Goal: Transaction & Acquisition: Purchase product/service

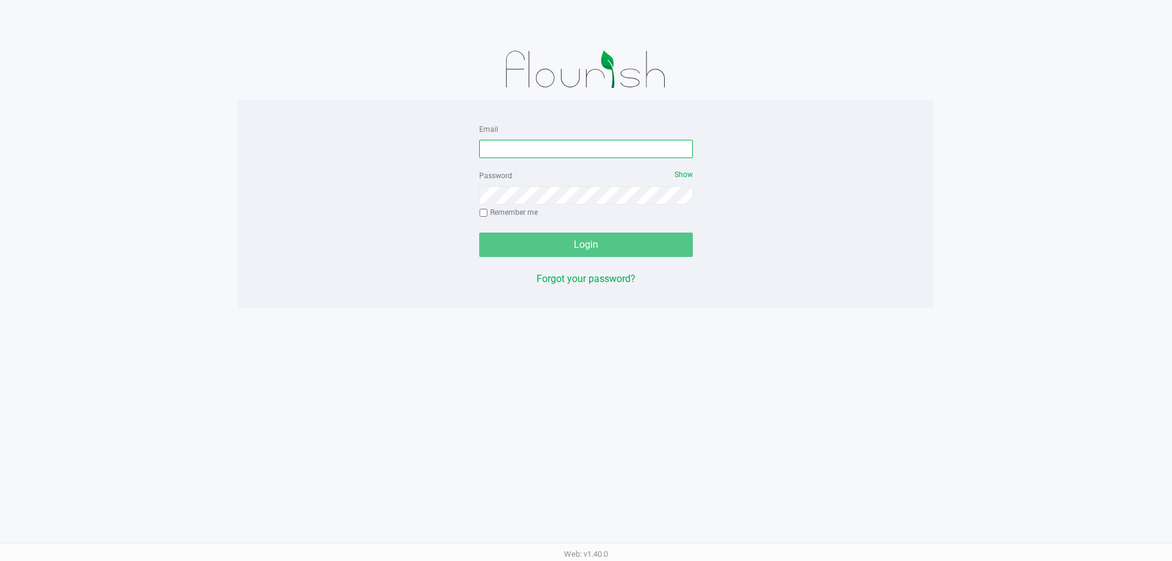
click at [508, 154] on input "Email" at bounding box center [586, 149] width 214 height 18
type input "[EMAIL_ADDRESS][DOMAIN_NAME]"
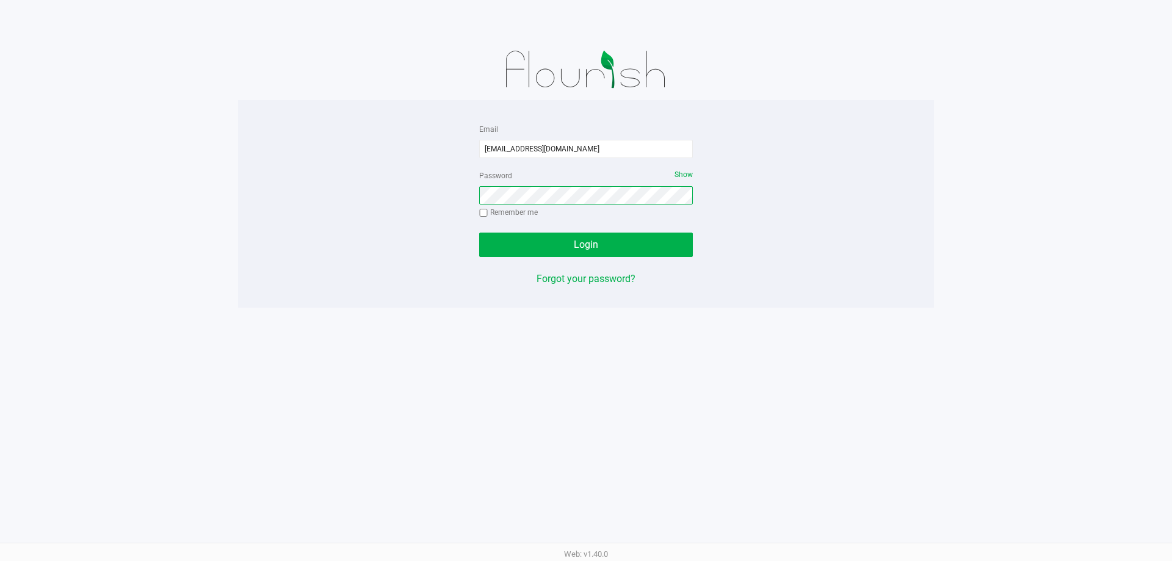
click at [479, 232] on button "Login" at bounding box center [586, 244] width 214 height 24
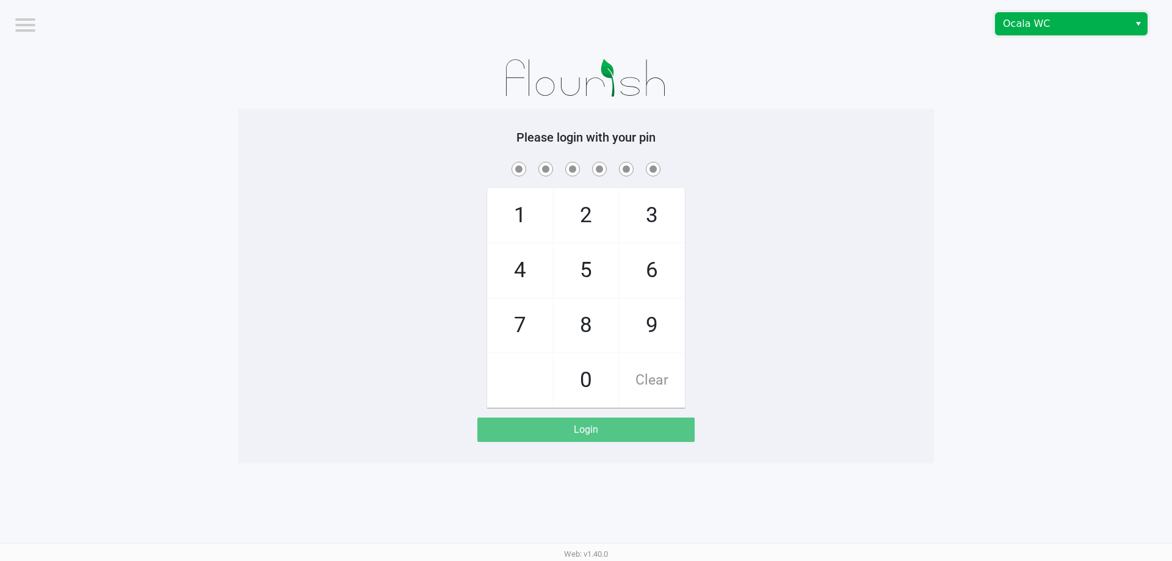
click at [1010, 32] on span "Ocala WC" at bounding box center [1062, 24] width 134 height 22
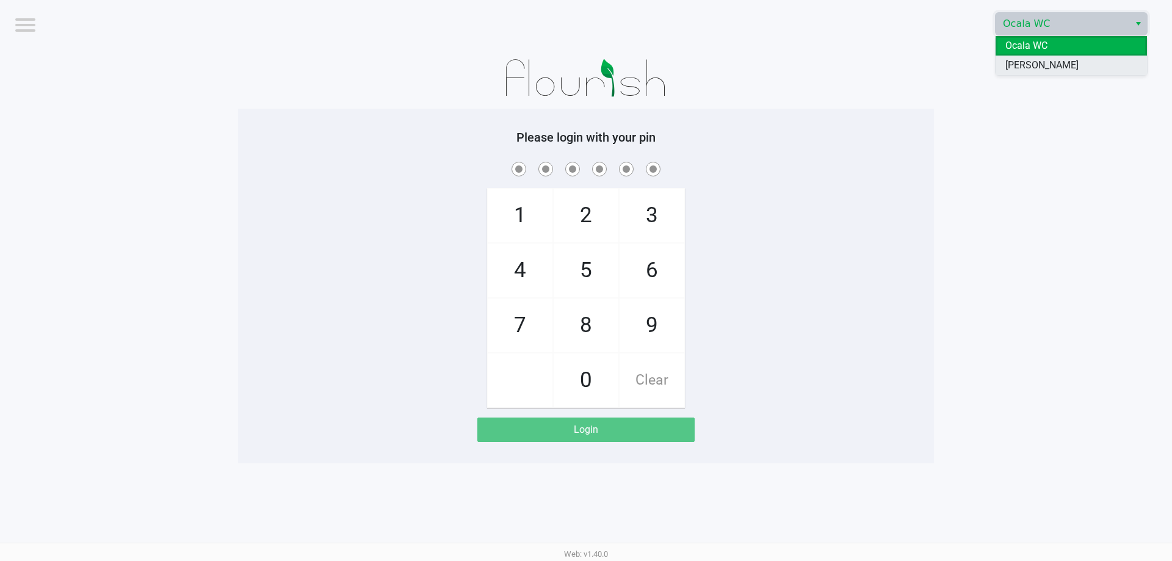
click at [1012, 56] on li "[PERSON_NAME]" at bounding box center [1070, 66] width 151 height 20
click at [968, 87] on app-pos-login-wrapper "Logout [PERSON_NAME] Please login with your pin 1 4 7 2 5 8 0 3 6 9 Clear Login" at bounding box center [586, 231] width 1172 height 463
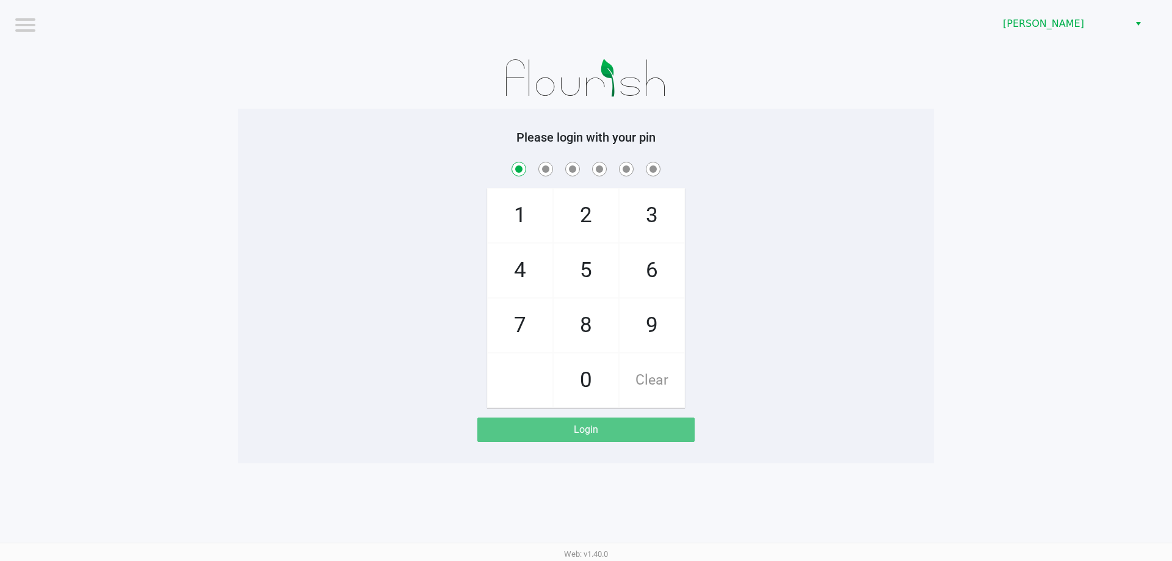
checkbox input "true"
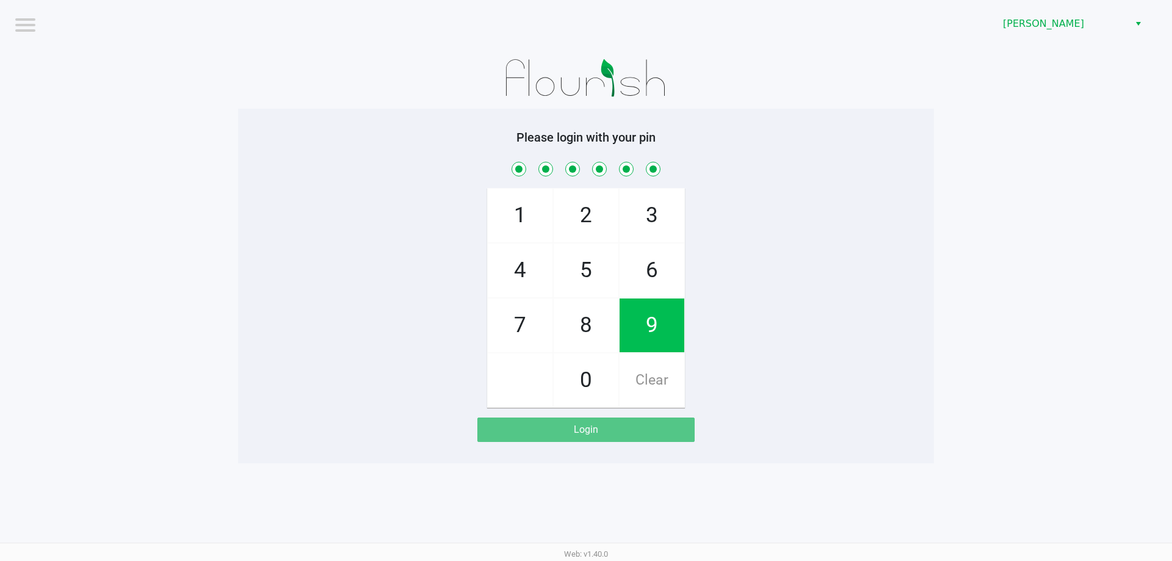
checkbox input "true"
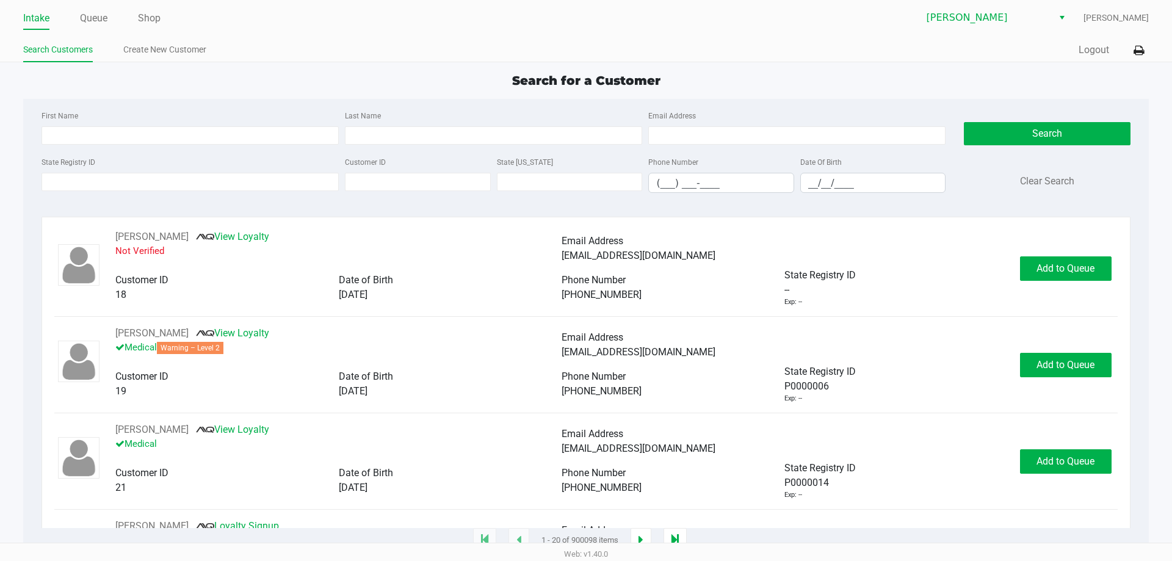
drag, startPoint x: 340, startPoint y: 67, endPoint x: 365, endPoint y: 64, distance: 24.5
click at [347, 67] on app-point-of-sale "Intake Queue Shop [PERSON_NAME] [PERSON_NAME] Search Customers Create New Custo…" at bounding box center [586, 270] width 1172 height 541
type input "[PERSON_NAME]"
type input "[DATE]"
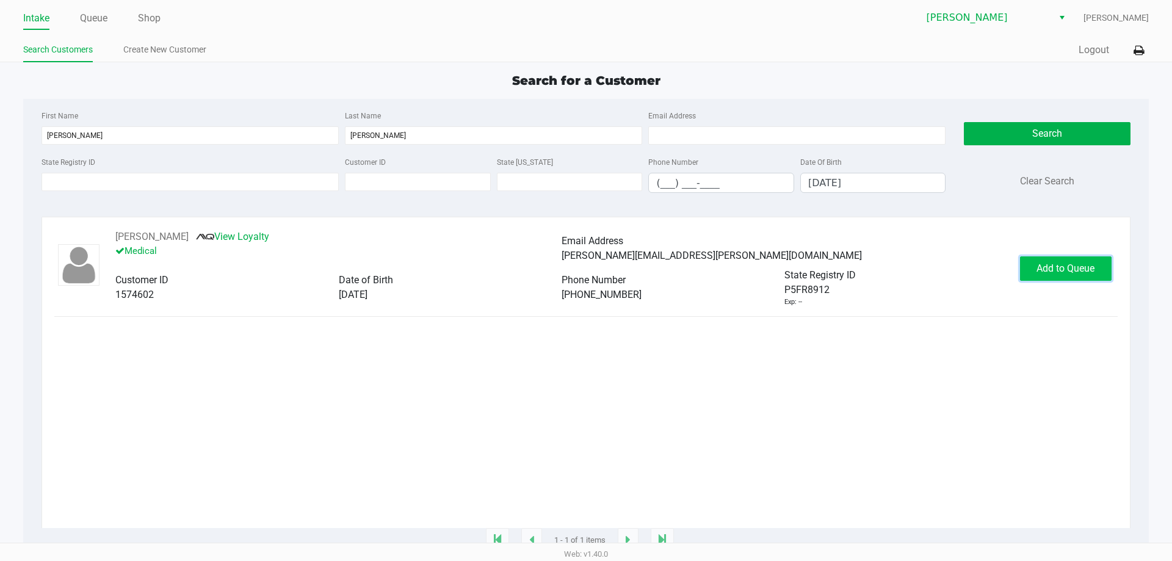
click at [1028, 267] on button "Add to Queue" at bounding box center [1066, 268] width 92 height 24
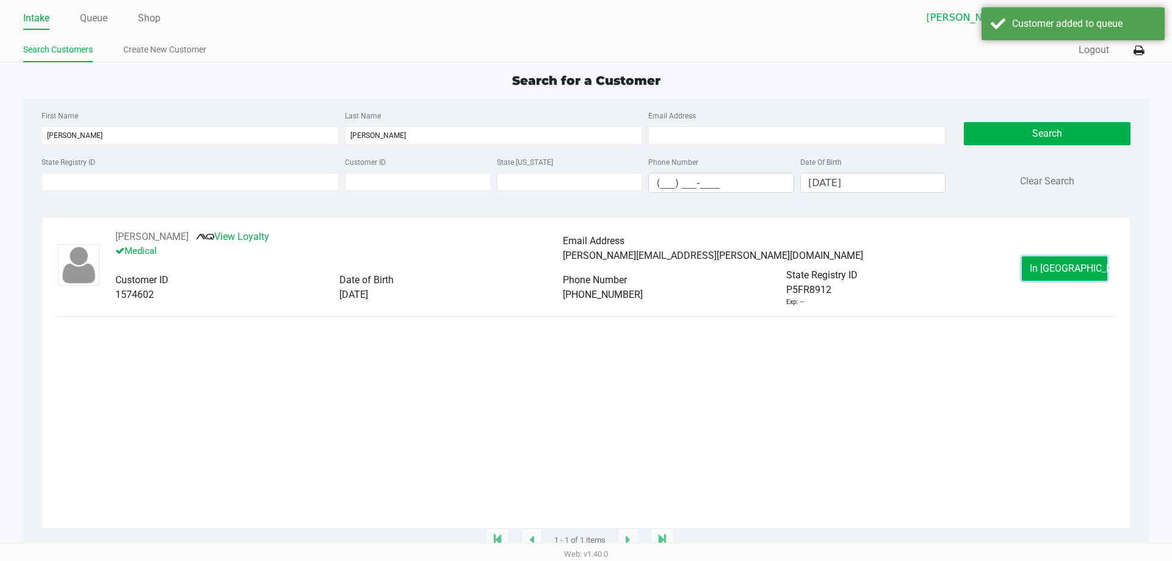
click at [1028, 264] on button "In [GEOGRAPHIC_DATA]" at bounding box center [1063, 268] width 85 height 24
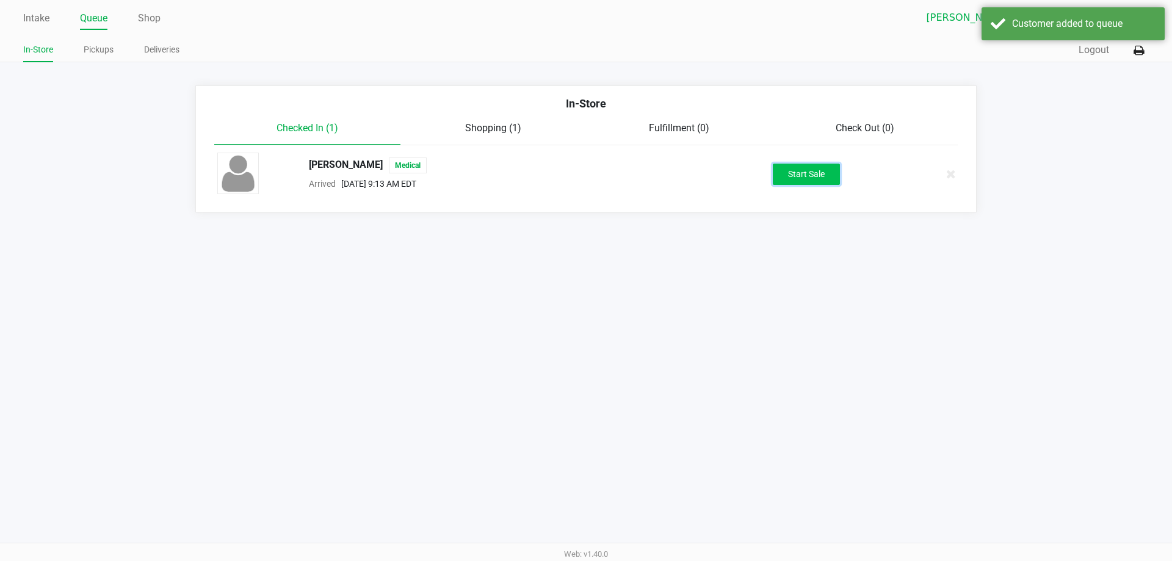
click at [807, 166] on button "Start Sale" at bounding box center [805, 174] width 67 height 21
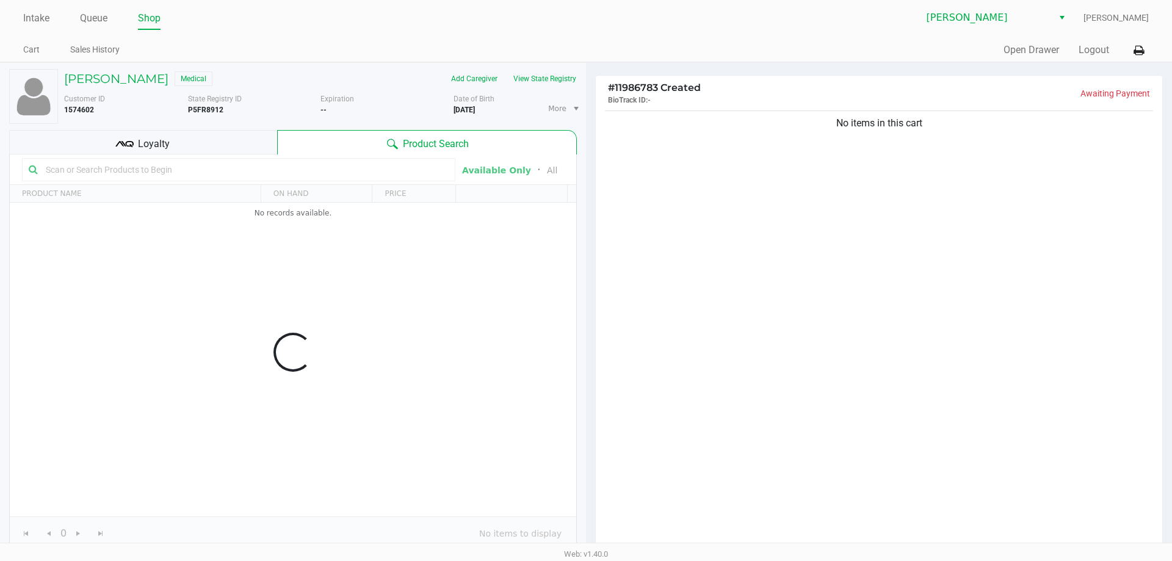
click at [542, 64] on div "[PERSON_NAME] Medical Add Caregiver View State Registry Customer ID 1574602 Sta…" at bounding box center [292, 310] width 567 height 494
click at [542, 73] on button "View State Registry" at bounding box center [536, 79] width 71 height 20
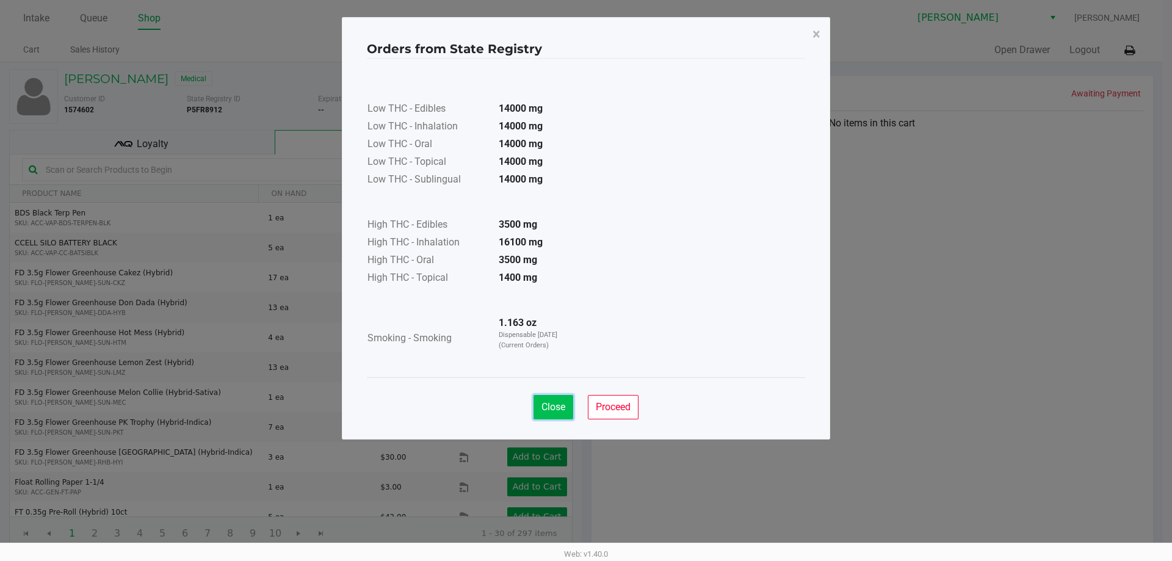
click at [548, 401] on span "Close" at bounding box center [553, 407] width 24 height 12
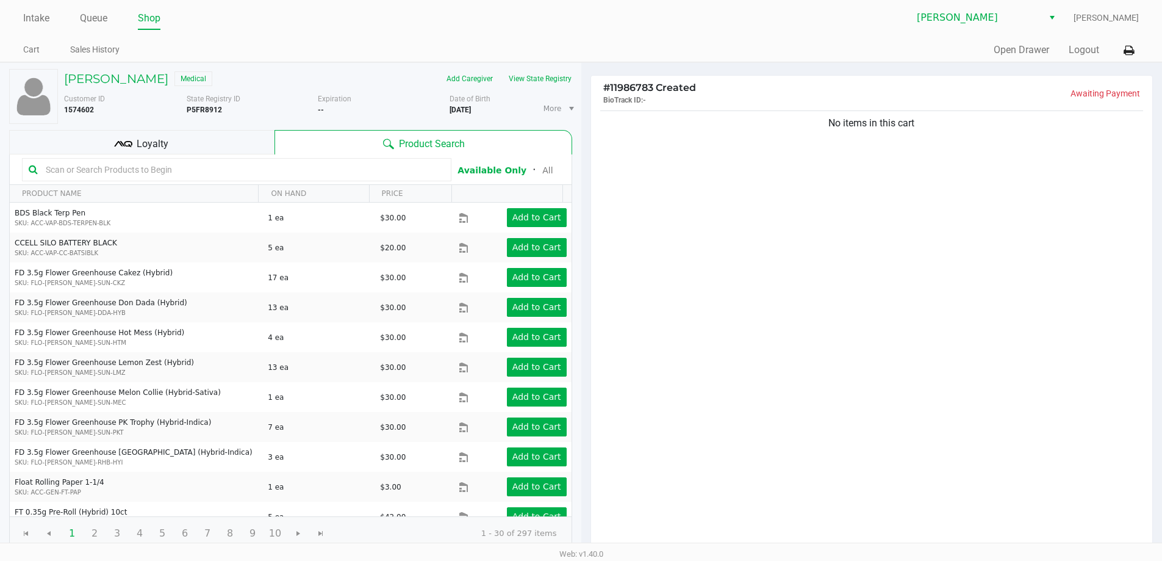
click at [856, 419] on div "No items in this cart" at bounding box center [872, 329] width 562 height 443
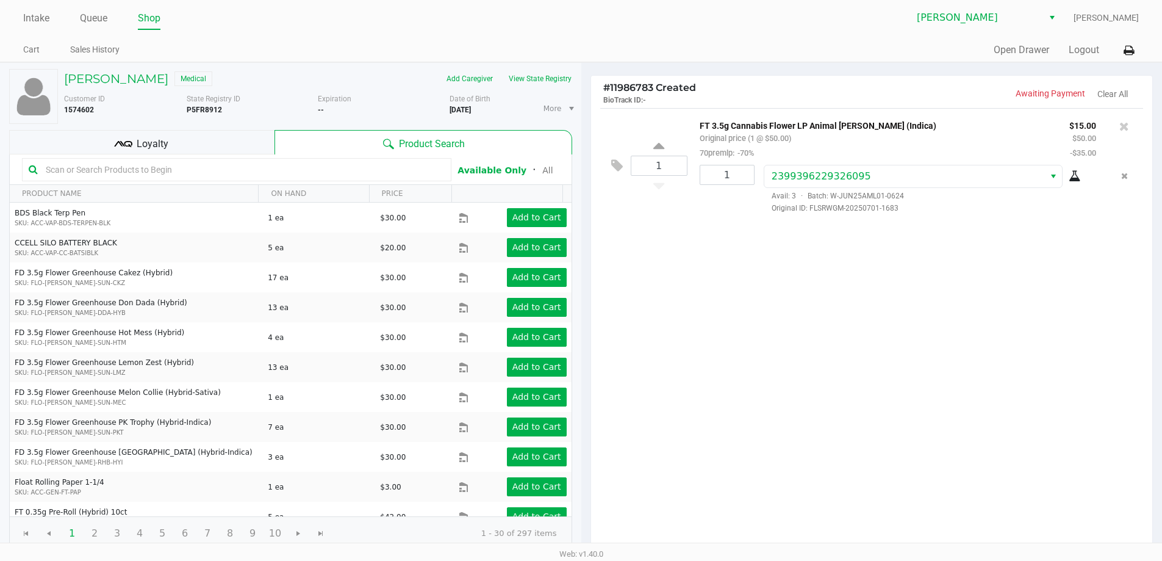
scroll to position [125, 0]
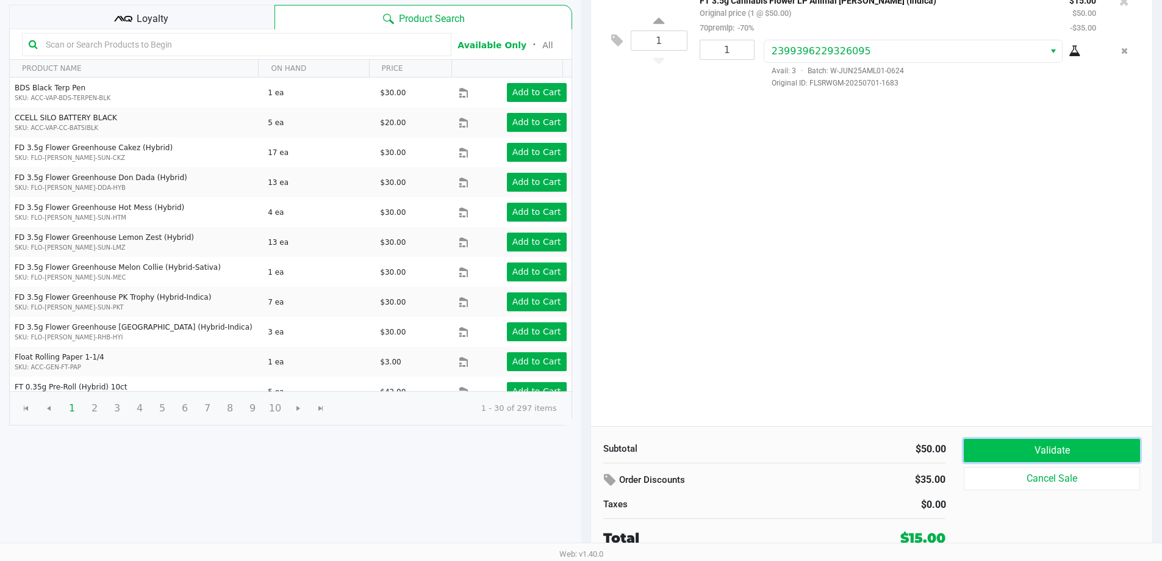
click at [1065, 448] on button "Validate" at bounding box center [1052, 450] width 176 height 23
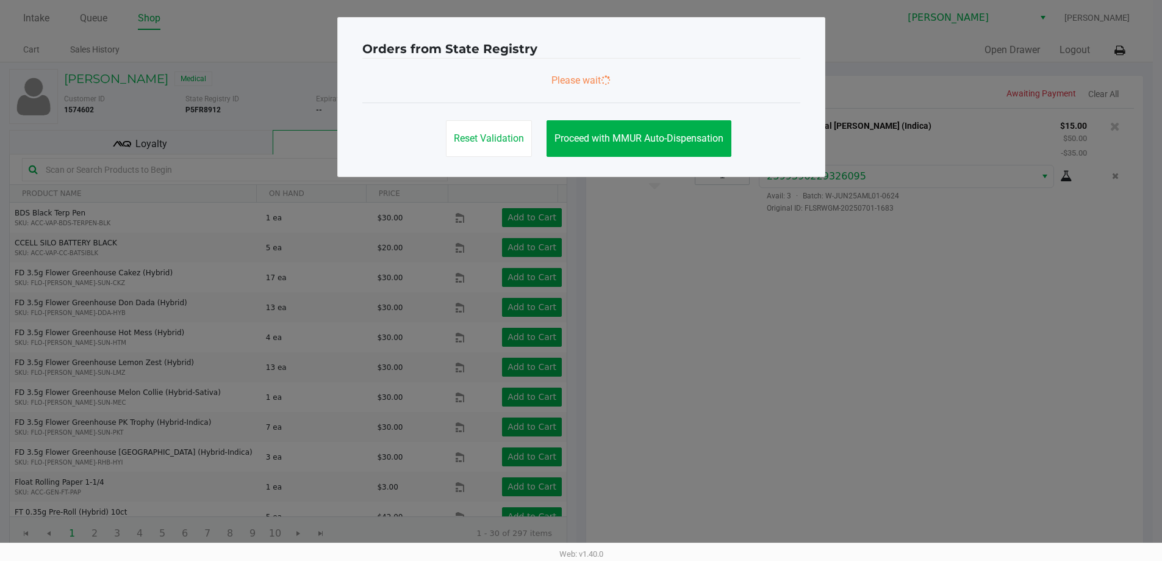
scroll to position [0, 0]
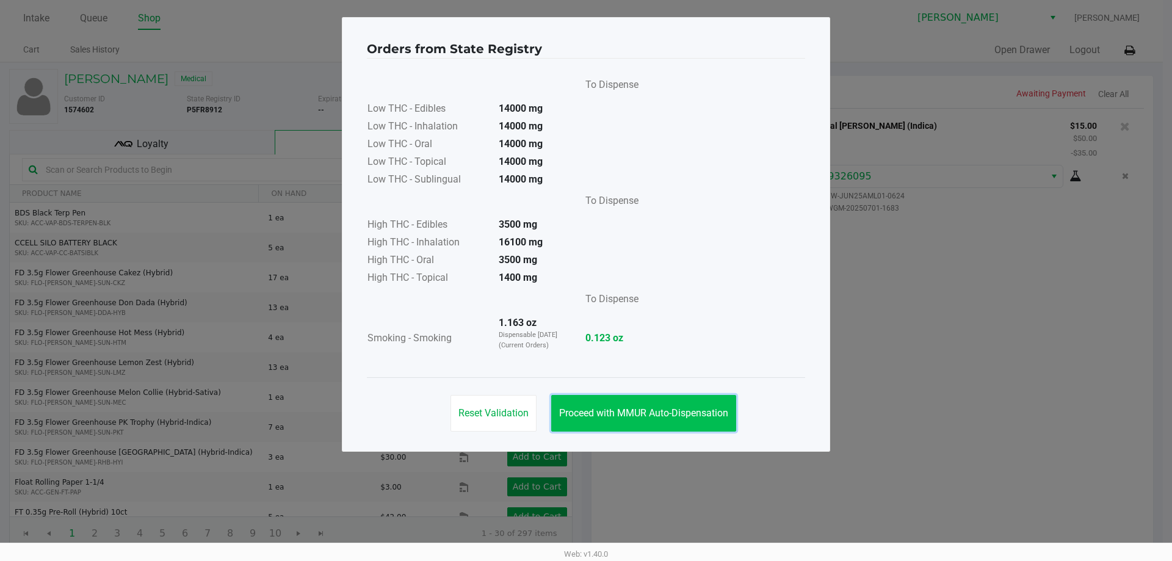
click at [636, 409] on span "Proceed with MMUR Auto-Dispensation" at bounding box center [643, 413] width 169 height 12
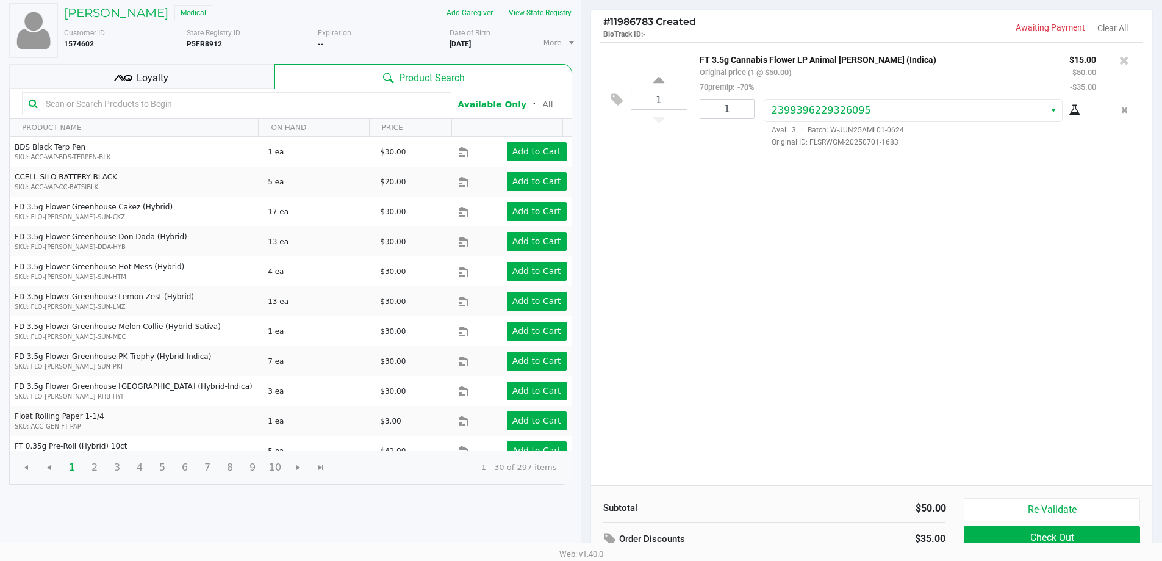
scroll to position [125, 0]
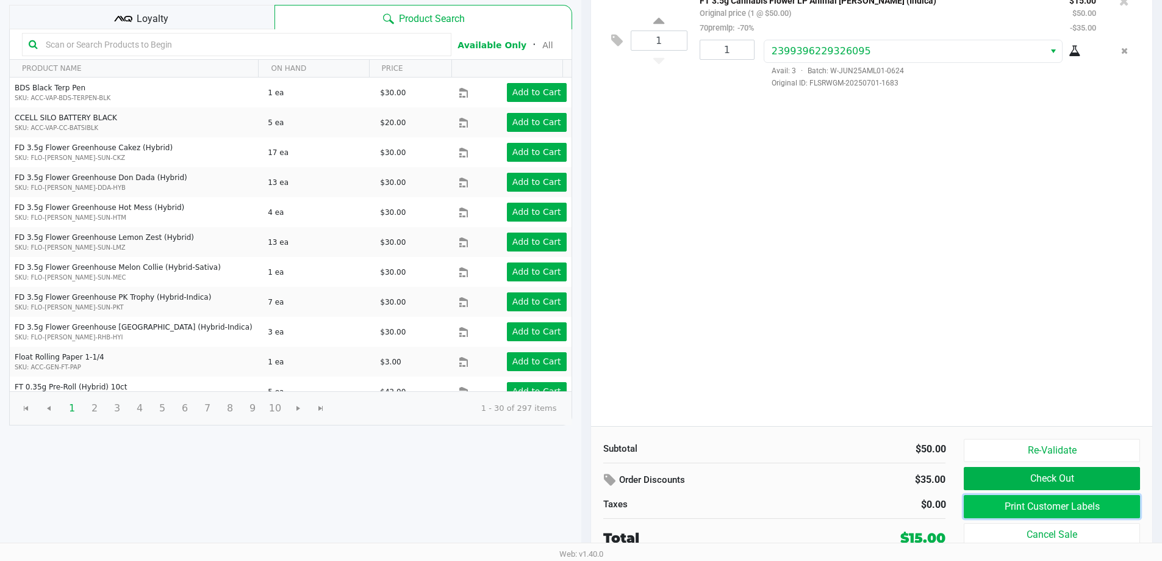
click at [1005, 503] on button "Print Customer Labels" at bounding box center [1052, 506] width 176 height 23
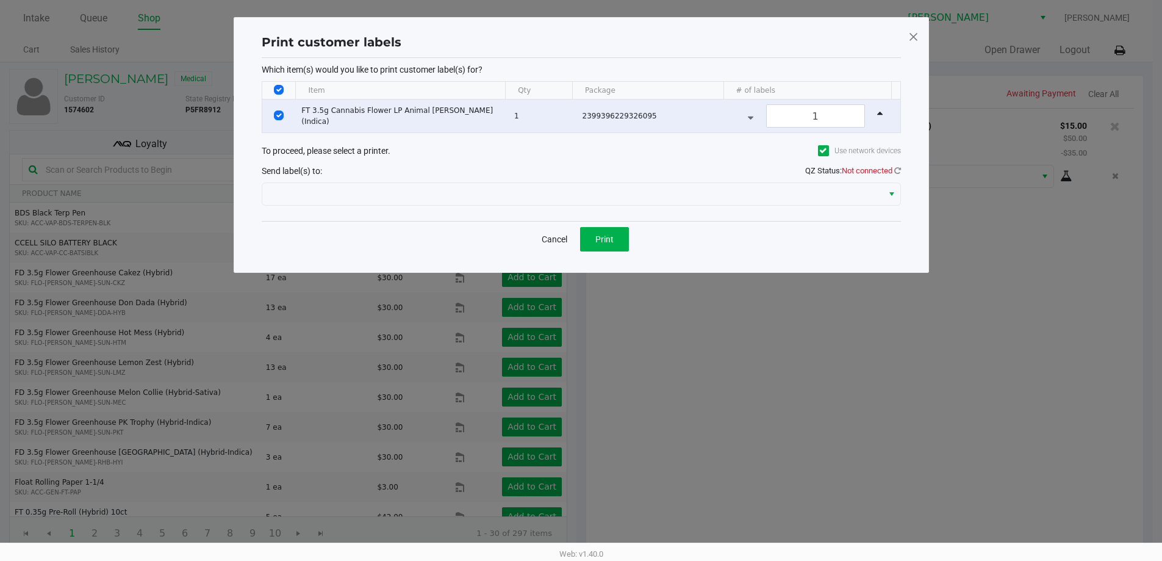
scroll to position [0, 0]
click at [899, 169] on icon at bounding box center [902, 171] width 7 height 8
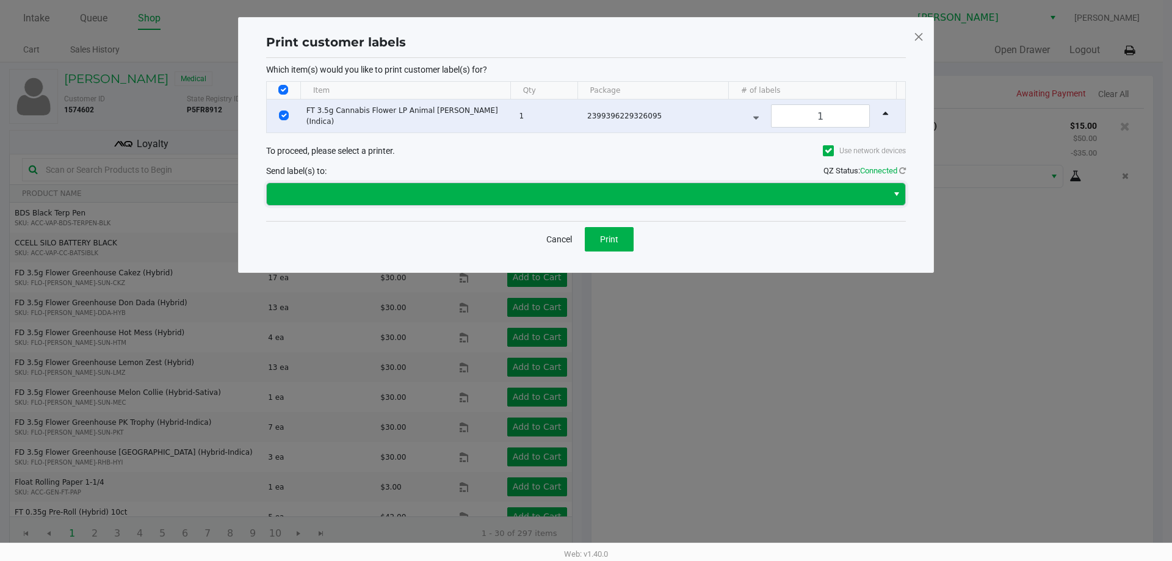
click at [488, 193] on span at bounding box center [577, 194] width 606 height 15
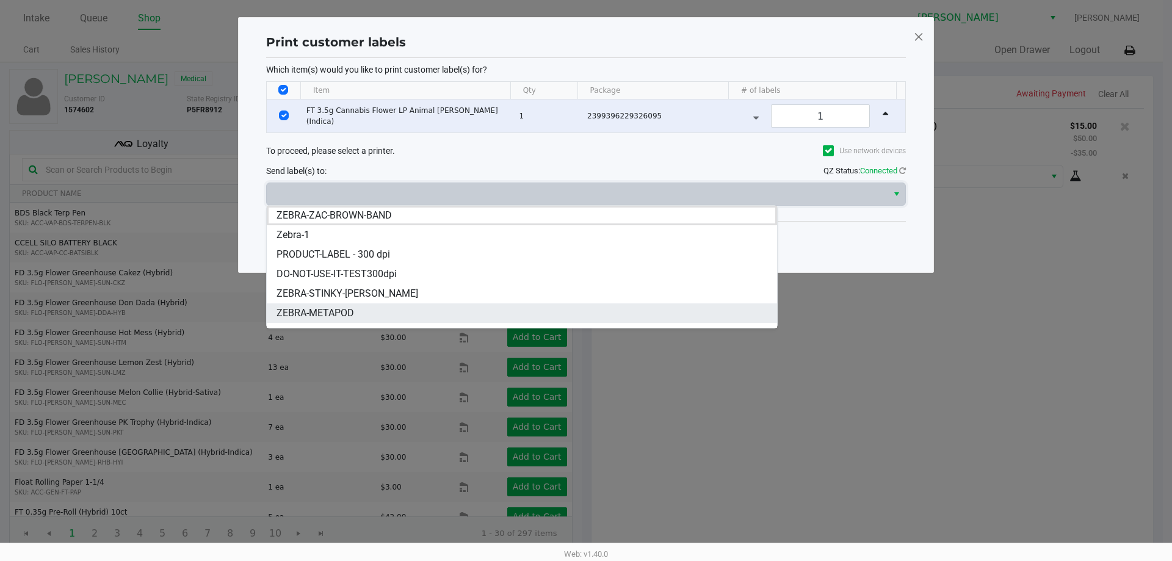
click at [331, 311] on span "ZEBRA-METAPOD" at bounding box center [314, 313] width 77 height 15
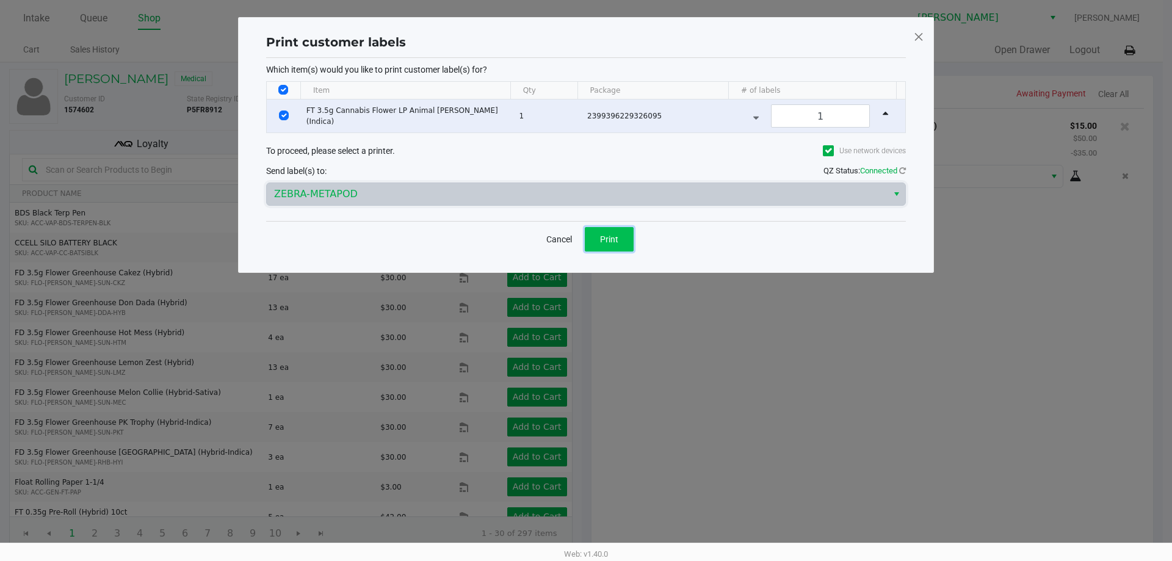
click at [633, 233] on button "Print" at bounding box center [609, 239] width 49 height 24
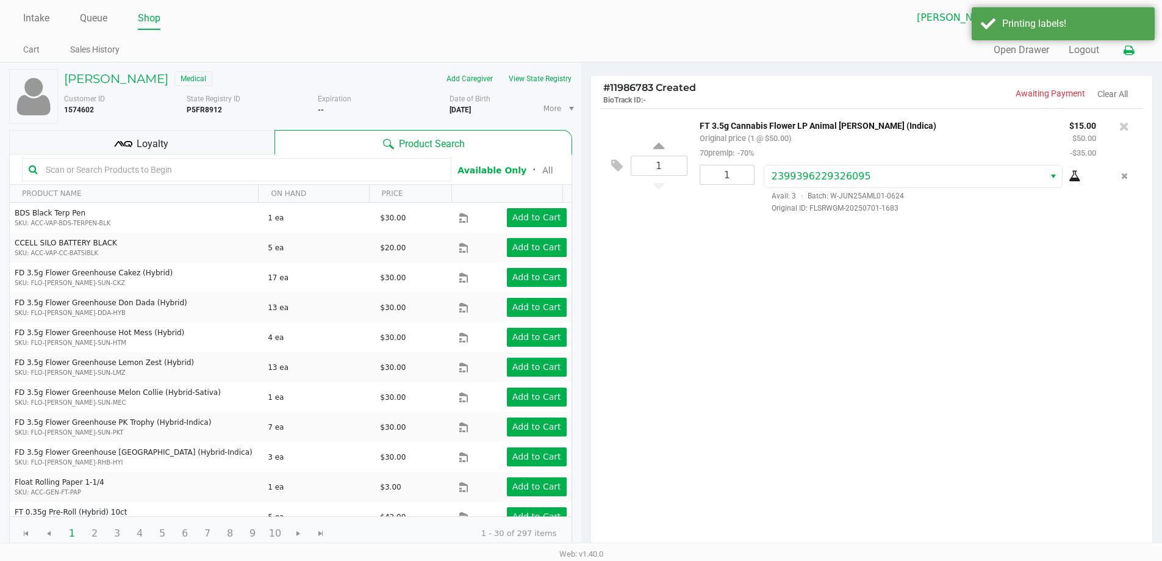
click at [1128, 49] on icon at bounding box center [1129, 50] width 10 height 9
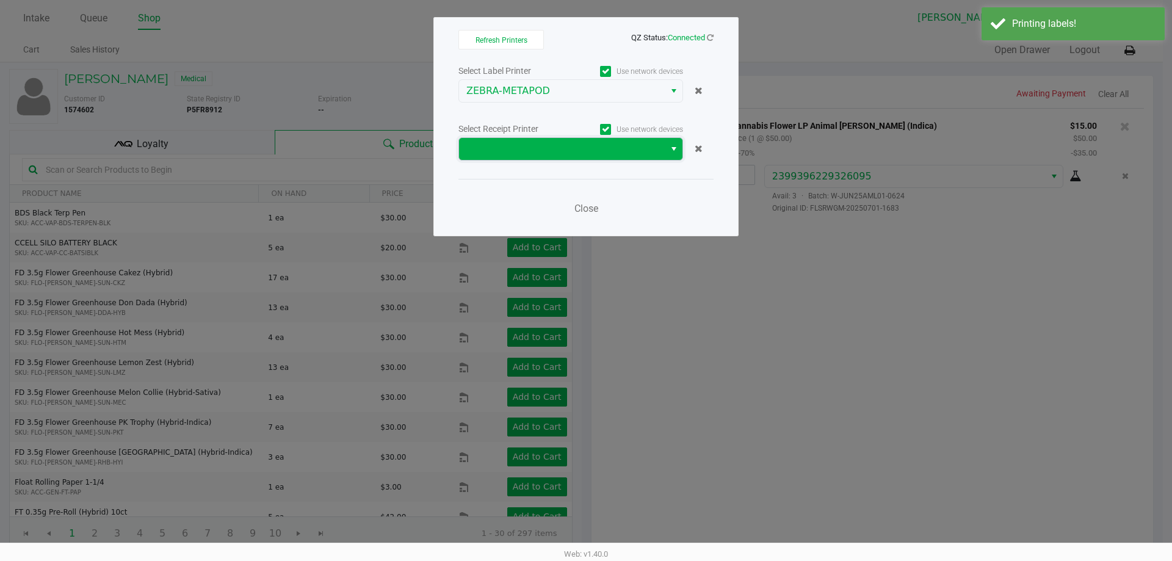
click at [556, 156] on span at bounding box center [562, 149] width 206 height 22
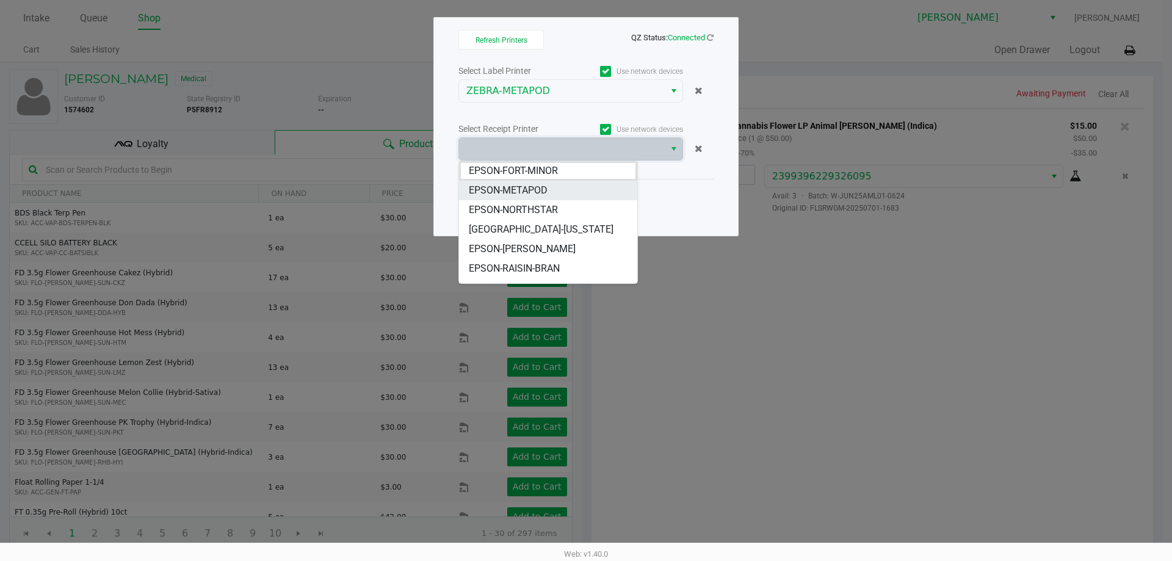
click at [523, 189] on span "EPSON-METAPOD" at bounding box center [508, 190] width 79 height 15
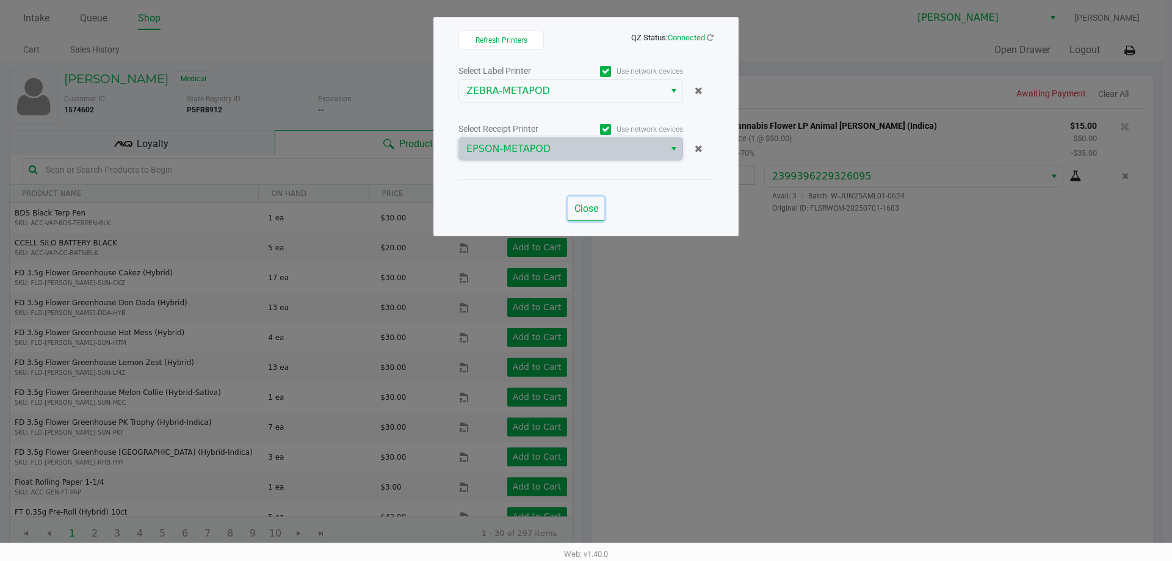
click at [593, 206] on span "Close" at bounding box center [586, 209] width 24 height 12
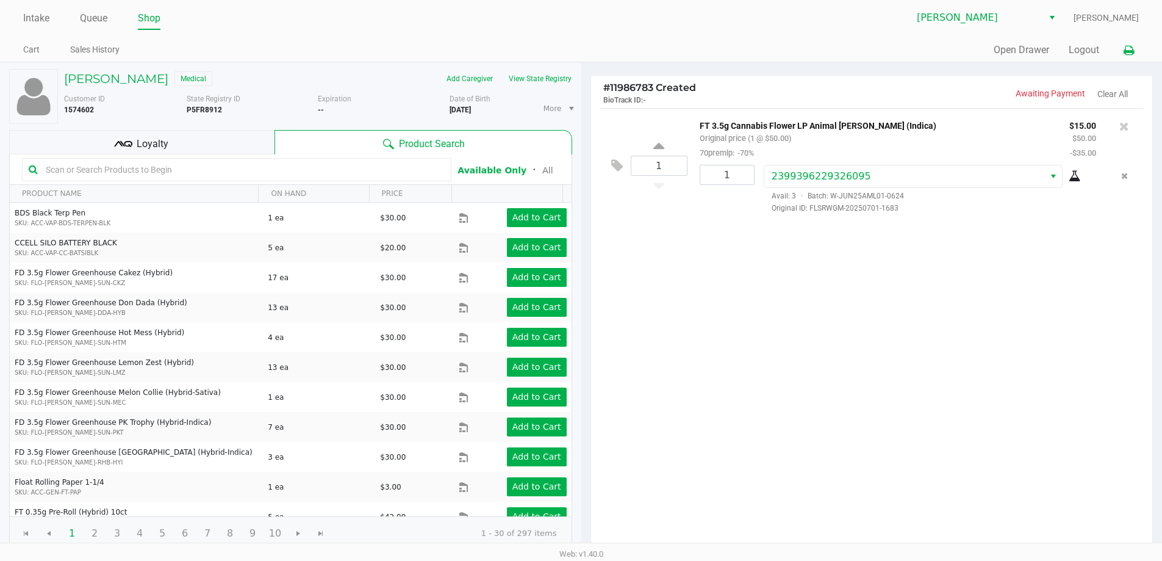
scroll to position [125, 0]
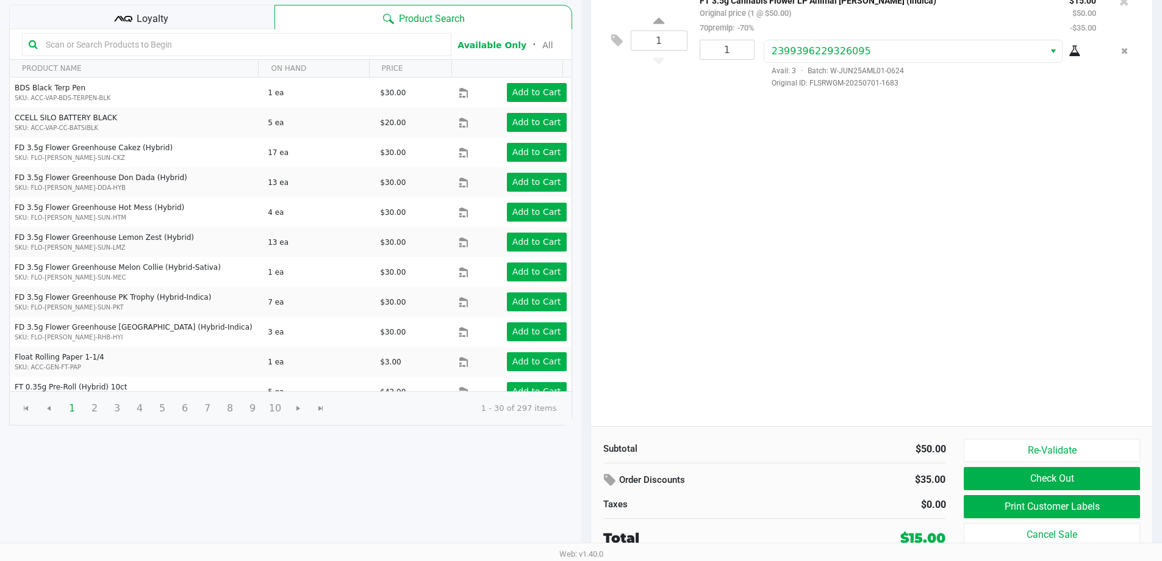
drag, startPoint x: 990, startPoint y: 317, endPoint x: 979, endPoint y: 340, distance: 25.1
click at [990, 318] on div "1 FT 3.5g Cannabis Flower LP Animal [PERSON_NAME] (Indica) Original price (1 @ …" at bounding box center [872, 204] width 562 height 443
click at [1035, 481] on button "Check Out" at bounding box center [1052, 478] width 176 height 23
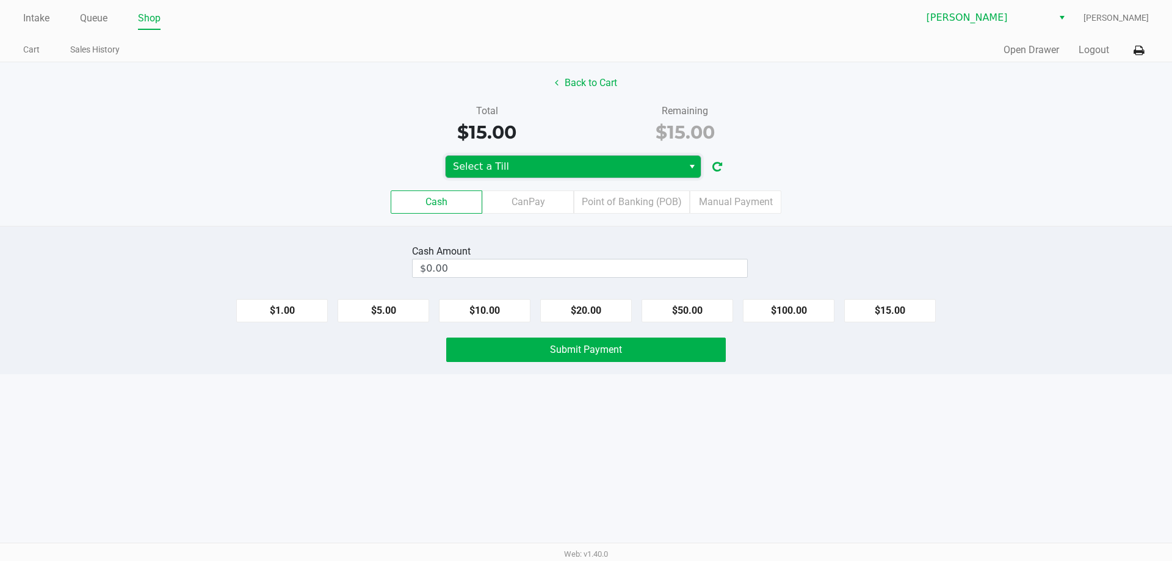
click at [587, 159] on span "Select a Till" at bounding box center [564, 166] width 223 height 15
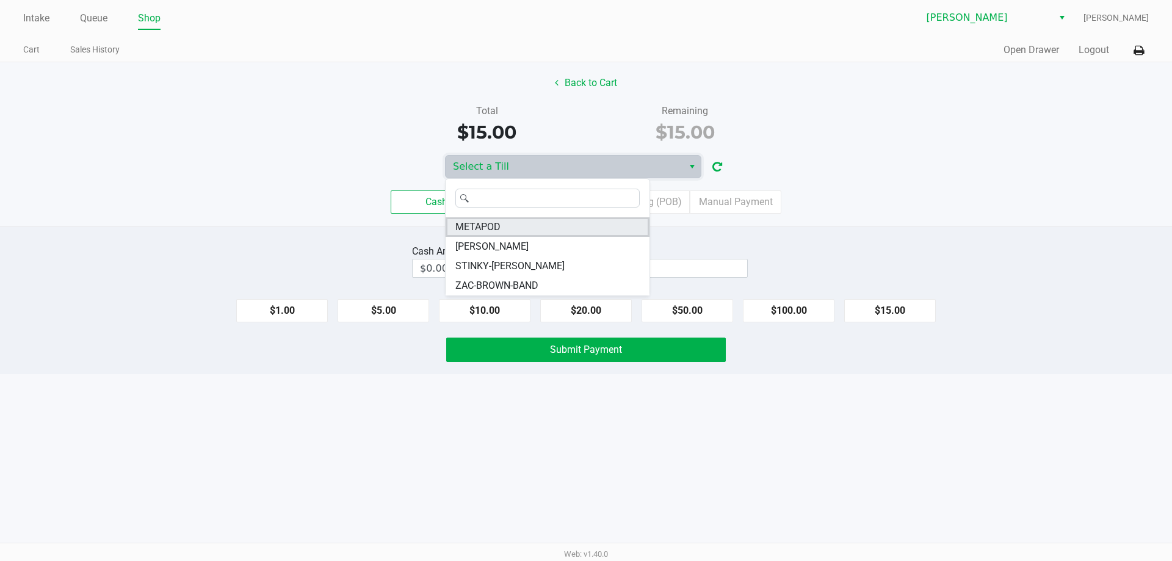
click at [483, 228] on span "METAPOD" at bounding box center [477, 227] width 45 height 15
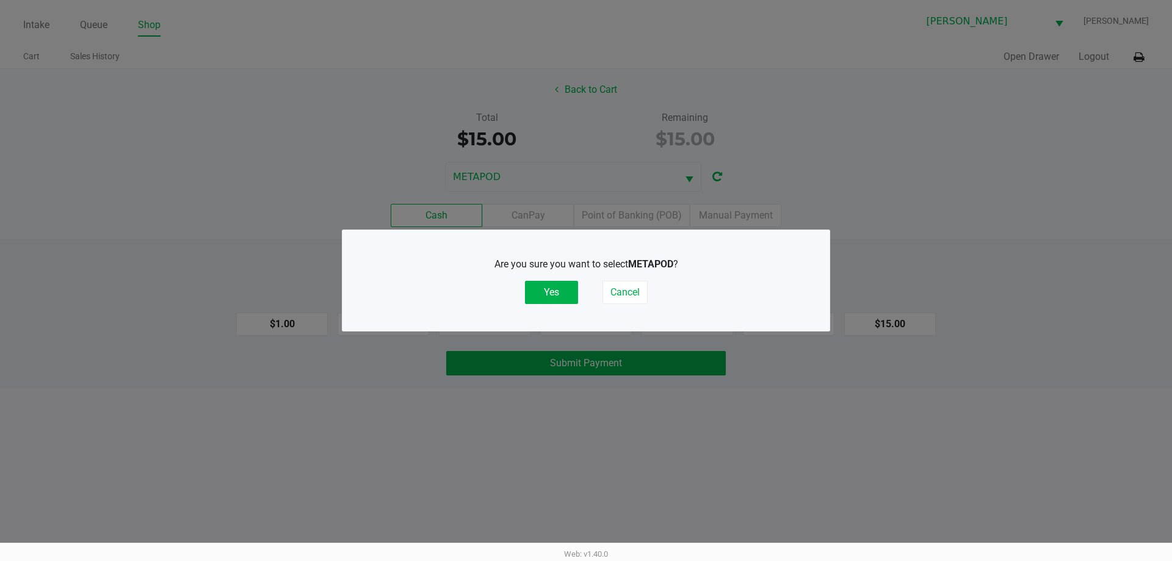
click at [552, 287] on button "Yes" at bounding box center [551, 292] width 53 height 23
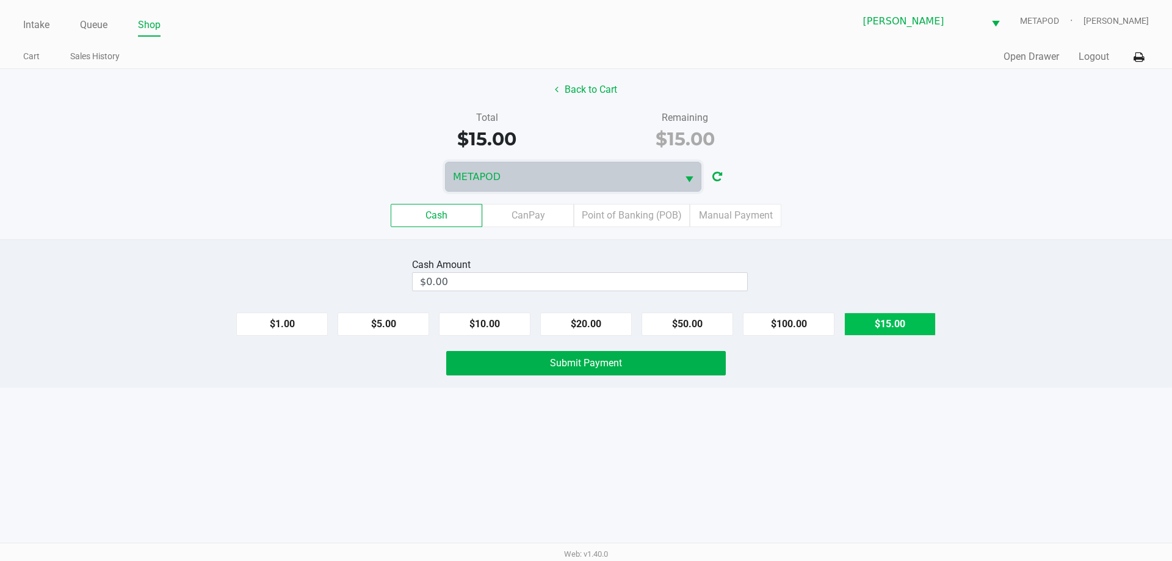
click at [895, 326] on button "$15.00" at bounding box center [890, 323] width 92 height 23
type input "$15.00"
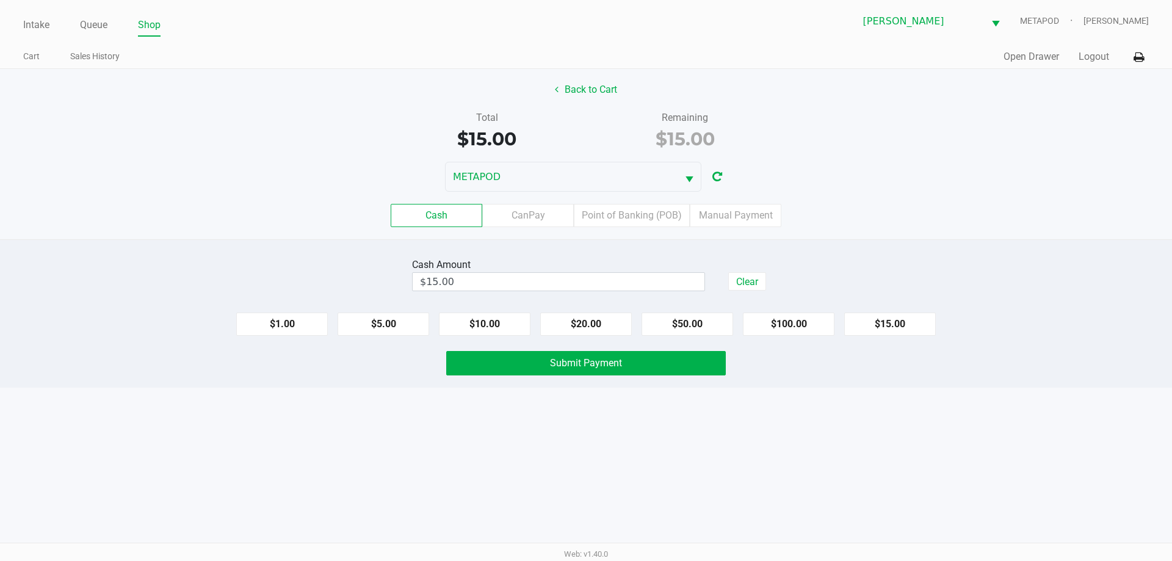
click at [865, 221] on div "Cash CanPay Point of Banking (POB) Manual Payment" at bounding box center [586, 215] width 1172 height 23
click at [636, 363] on button "Submit Payment" at bounding box center [585, 363] width 279 height 24
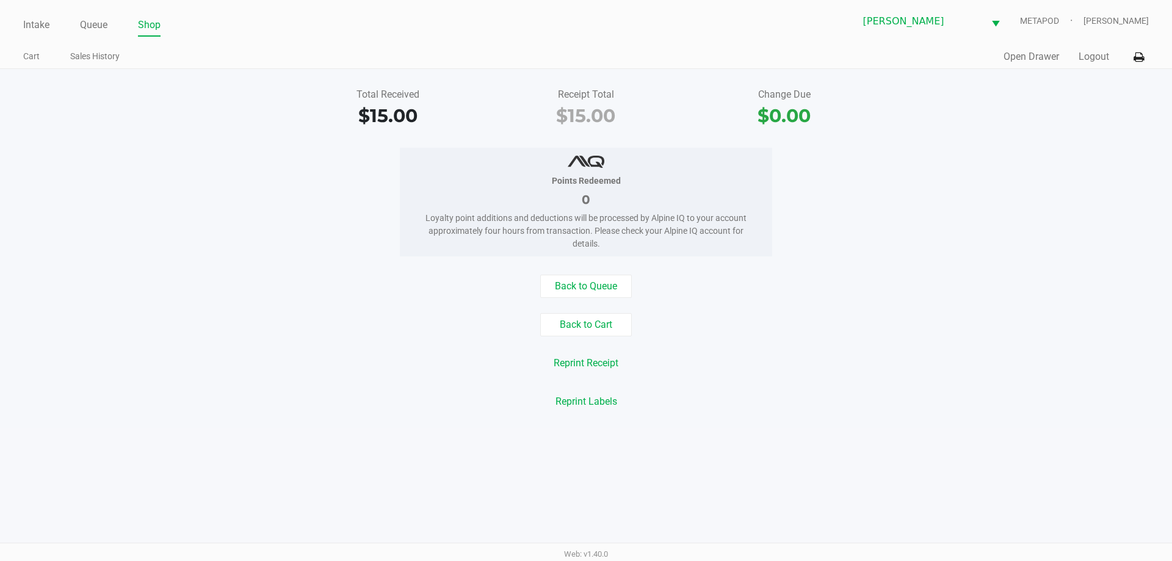
click at [85, 165] on div "Points Redeemed 0 Loyalty point additions and deductions will be processed by A…" at bounding box center [586, 202] width 1190 height 109
click at [27, 23] on link "Intake" at bounding box center [36, 24] width 26 height 17
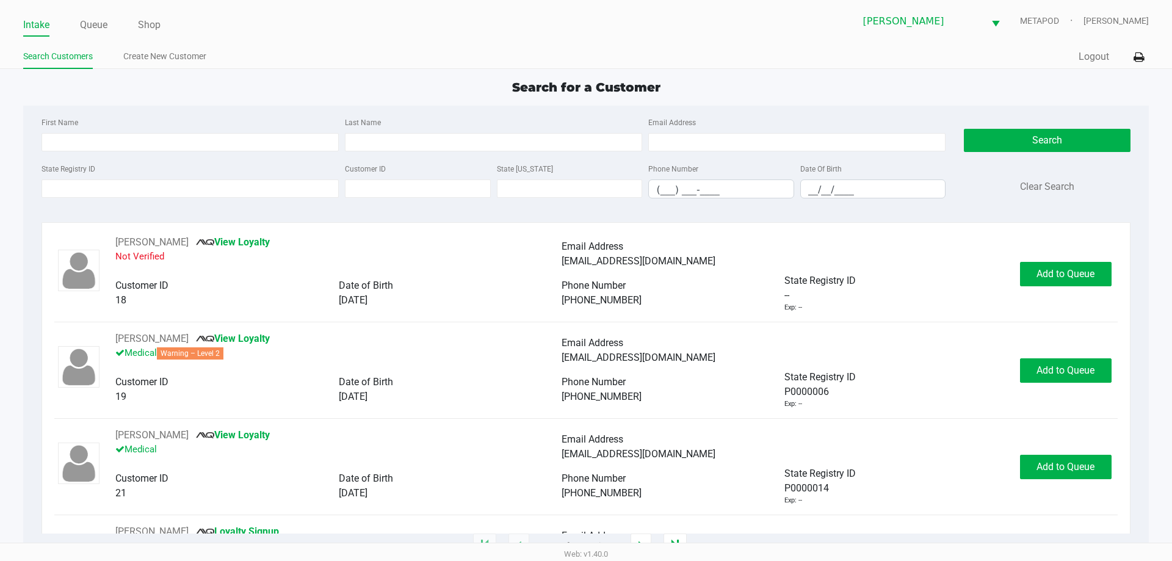
click at [233, 92] on div "Search for a Customer" at bounding box center [585, 87] width 1143 height 18
